Goal: Complete application form: Complete application form

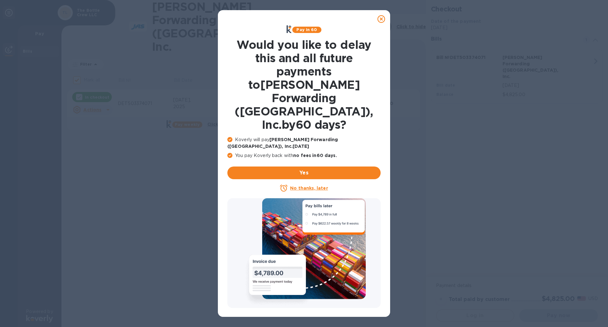
click at [315, 185] on u "No thanks, later" at bounding box center [309, 187] width 38 height 5
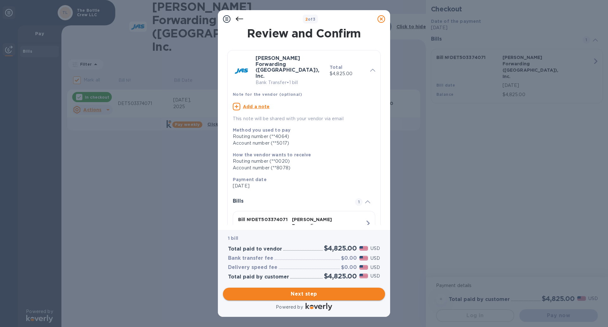
click at [311, 296] on span "Next step" at bounding box center [304, 294] width 152 height 8
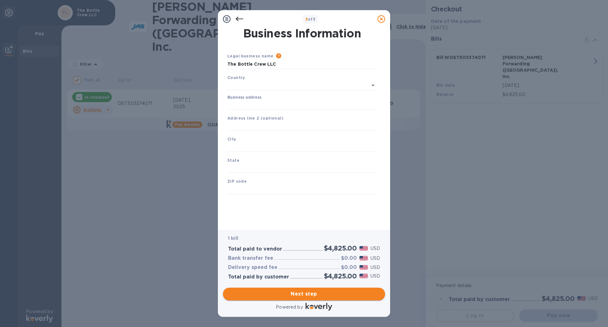
type input "[GEOGRAPHIC_DATA]"
click at [277, 106] on input "Business address" at bounding box center [301, 104] width 149 height 10
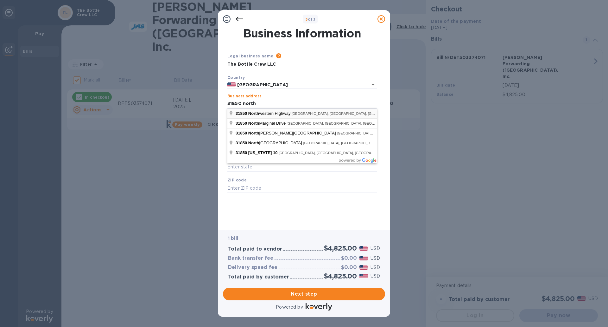
type input "[STREET_ADDRESS]"
type input "[GEOGRAPHIC_DATA]"
type input "MI"
type input "48334"
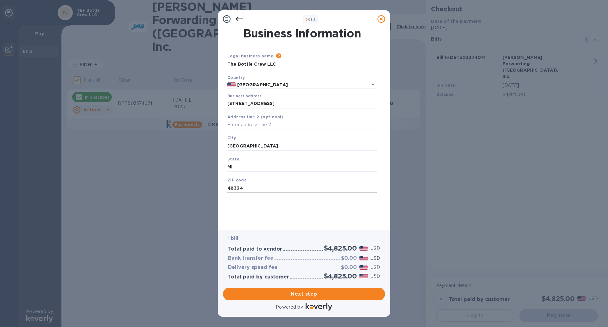
click at [262, 187] on input "48334" at bounding box center [301, 188] width 149 height 10
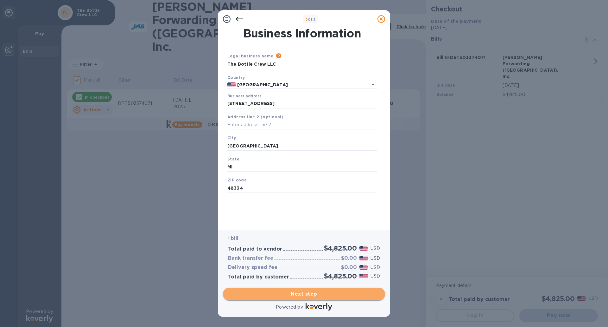
click at [320, 293] on span "Next step" at bounding box center [304, 294] width 152 height 8
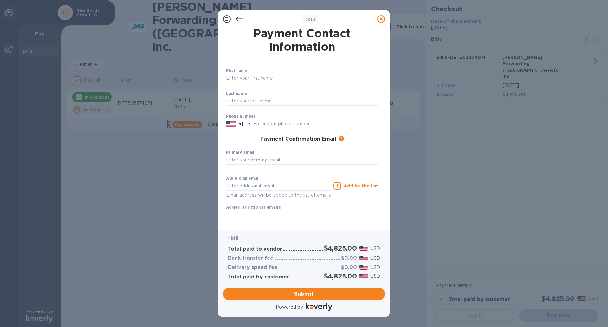
click at [281, 79] on input "text" at bounding box center [302, 78] width 152 height 10
type input "[PERSON_NAME]"
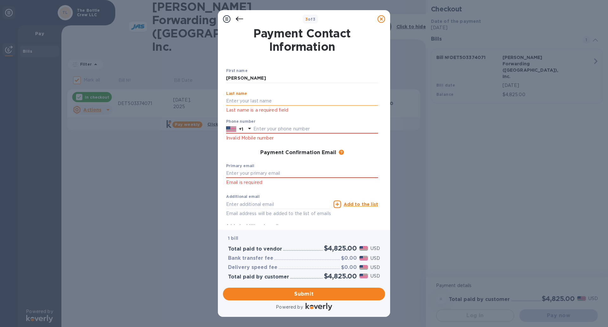
click at [264, 102] on input "text" at bounding box center [302, 101] width 152 height 10
type input "[PERSON_NAME]"
click at [265, 127] on input "text" at bounding box center [315, 129] width 125 height 10
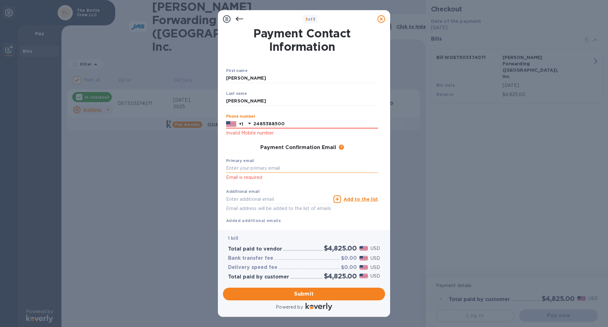
type input "2485388500"
click at [284, 166] on input "text" at bounding box center [302, 168] width 152 height 10
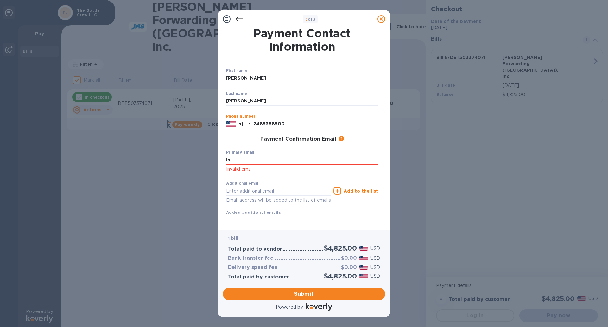
click at [291, 123] on input "2485388500" at bounding box center [315, 124] width 125 height 10
click at [266, 161] on input "in" at bounding box center [302, 160] width 152 height 10
type input "[EMAIL_ADDRESS][DOMAIN_NAME]"
click at [284, 124] on input "2485388500" at bounding box center [315, 124] width 125 height 10
click at [296, 159] on input "[EMAIL_ADDRESS][DOMAIN_NAME]" at bounding box center [302, 160] width 152 height 10
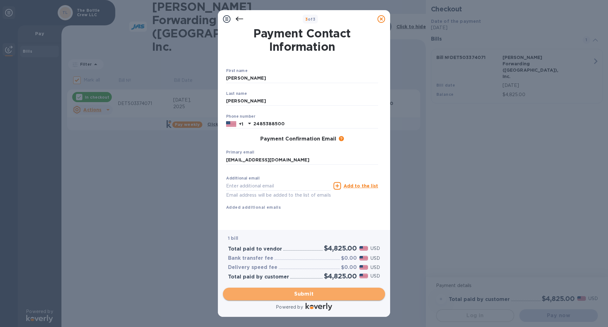
click at [332, 295] on span "Submit" at bounding box center [304, 294] width 152 height 8
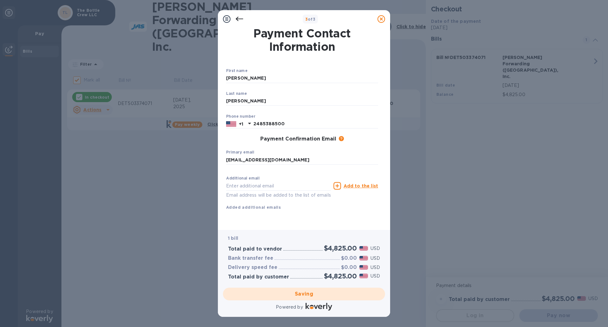
checkbox input "false"
